Goal: Information Seeking & Learning: Learn about a topic

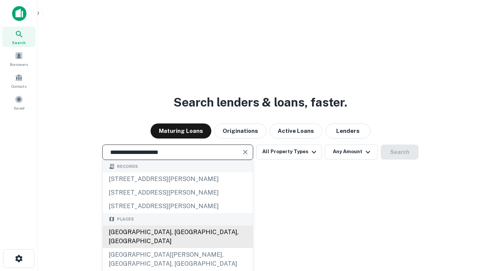
click at [177, 248] on div "[GEOGRAPHIC_DATA], [GEOGRAPHIC_DATA], [GEOGRAPHIC_DATA]" at bounding box center [178, 237] width 150 height 23
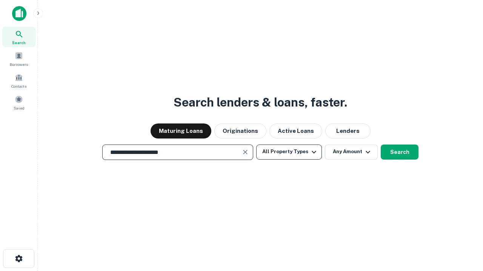
type input "**********"
click at [289, 152] on button "All Property Types" at bounding box center [289, 152] width 66 height 15
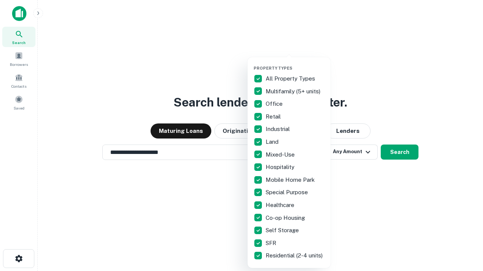
click at [295, 63] on button "button" at bounding box center [294, 63] width 83 height 0
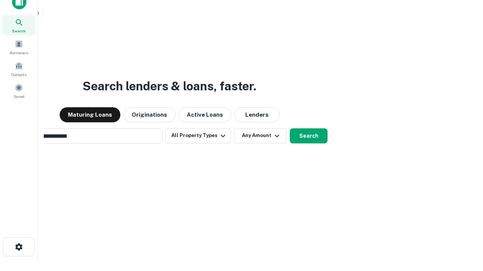
scroll to position [12, 0]
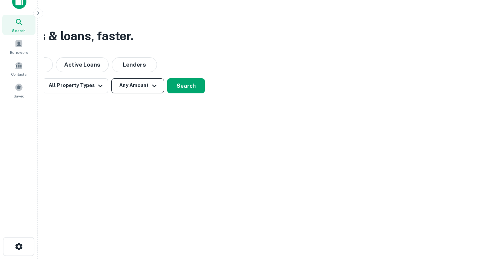
click at [138, 86] on button "Any Amount" at bounding box center [137, 85] width 53 height 15
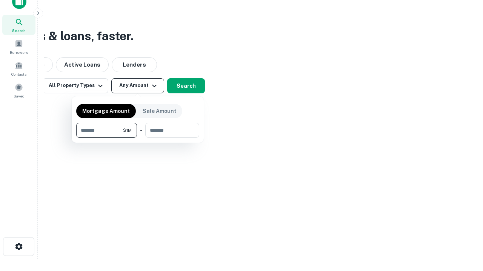
type input "*******"
click at [138, 138] on button "button" at bounding box center [137, 138] width 123 height 0
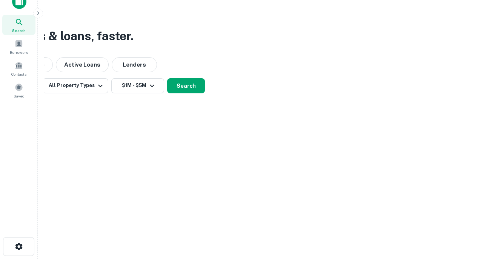
scroll to position [5, 139]
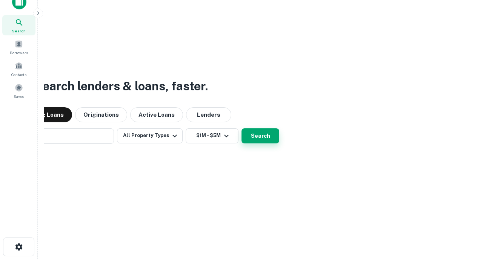
click at [241, 129] on button "Search" at bounding box center [260, 136] width 38 height 15
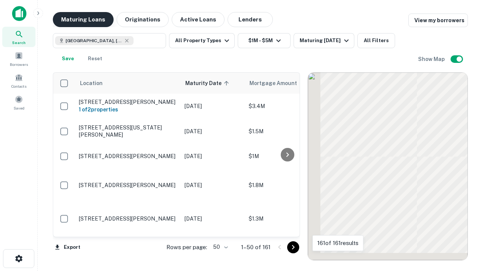
click at [83, 20] on button "Maturing Loans" at bounding box center [83, 19] width 61 height 15
